Goal: Entertainment & Leisure: Browse casually

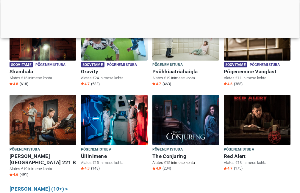
scroll to position [386, 0]
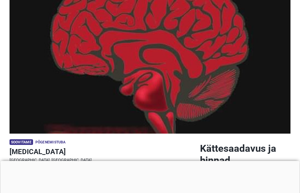
scroll to position [149, 0]
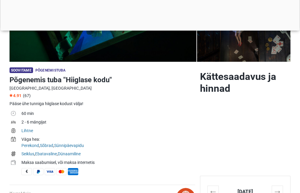
scroll to position [165, 0]
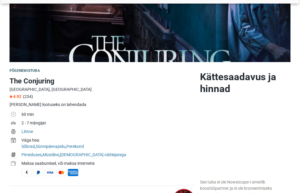
scroll to position [119, 0]
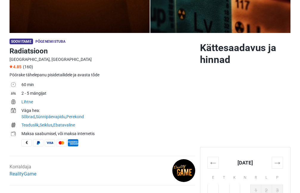
scroll to position [149, 0]
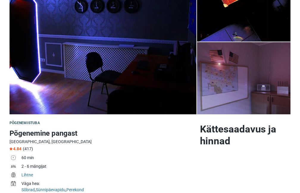
scroll to position [178, 0]
